Goal: Task Accomplishment & Management: Manage account settings

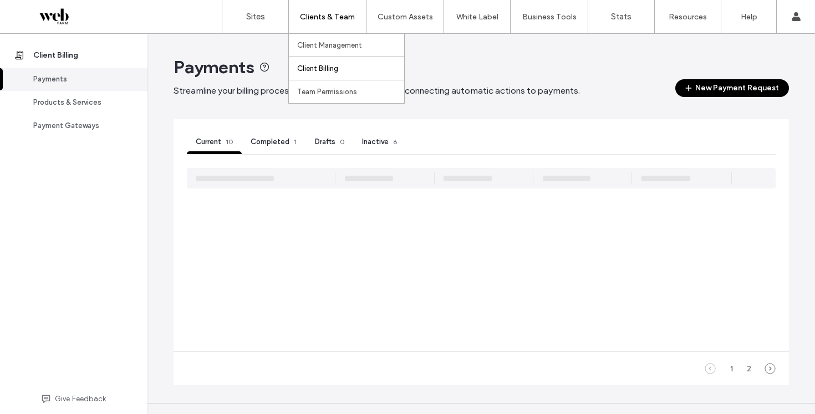
click at [325, 69] on label "Client Billing" at bounding box center [317, 68] width 41 height 8
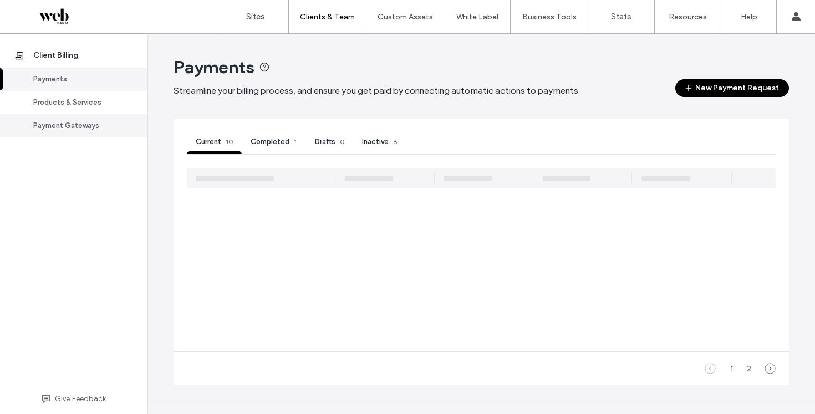
click at [68, 126] on div "Payment Gateways" at bounding box center [78, 125] width 91 height 11
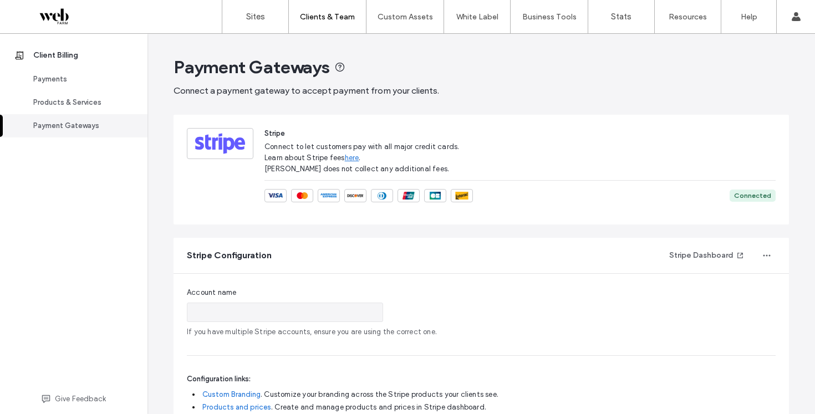
type input "*******"
click at [62, 78] on div "Payments" at bounding box center [78, 79] width 91 height 11
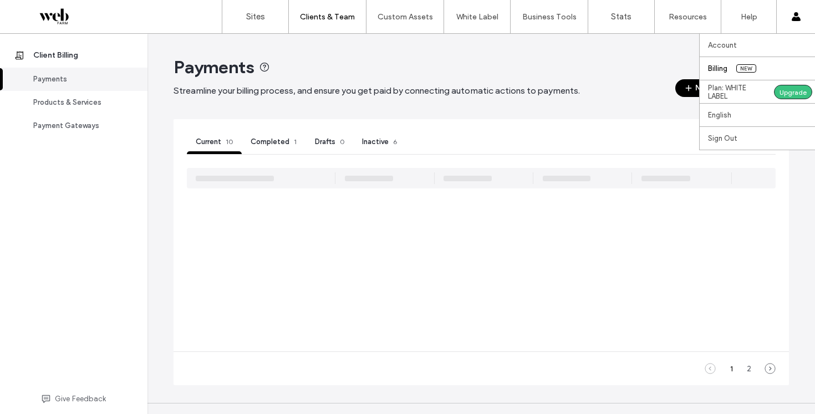
click at [716, 70] on label "Billing" at bounding box center [717, 68] width 19 height 8
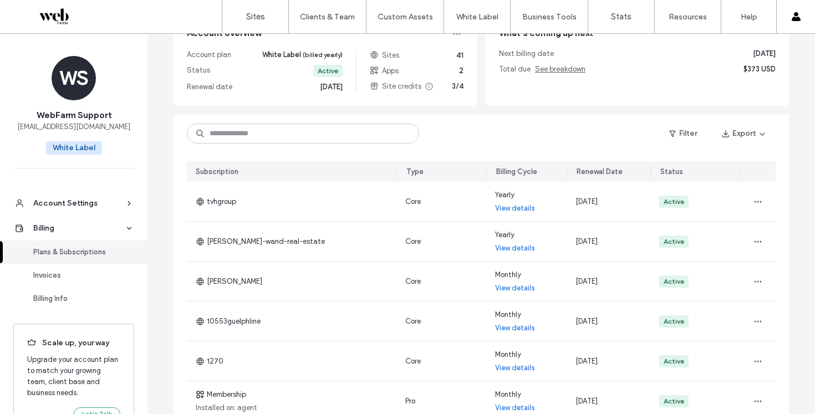
scroll to position [131, 0]
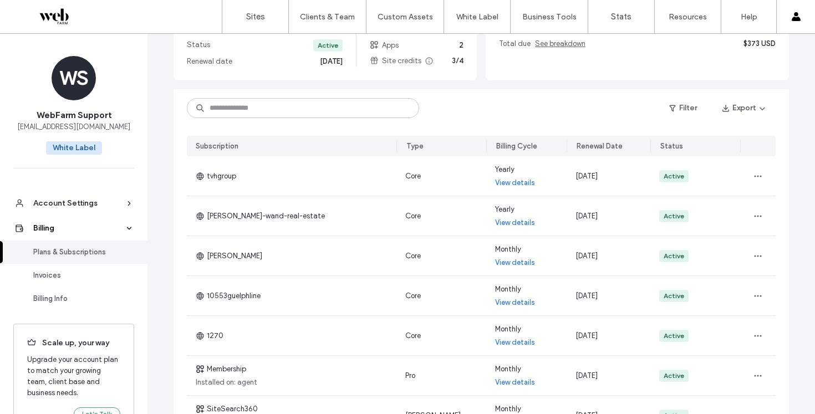
click at [110, 224] on div "Billing" at bounding box center [78, 228] width 91 height 11
click at [59, 302] on div "Billing Info" at bounding box center [78, 298] width 91 height 11
